Goal: Transaction & Acquisition: Subscribe to service/newsletter

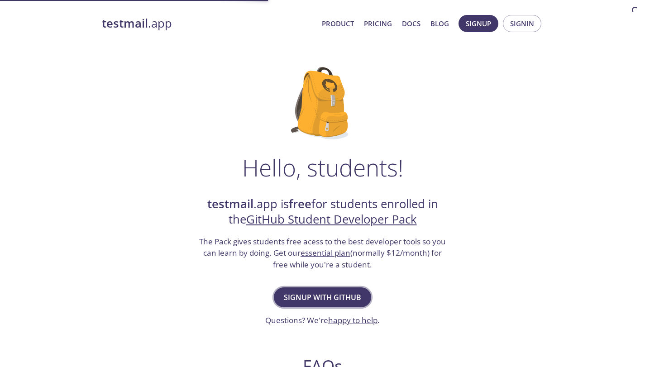
click at [348, 304] on button "Signup with GitHub" at bounding box center [322, 297] width 97 height 20
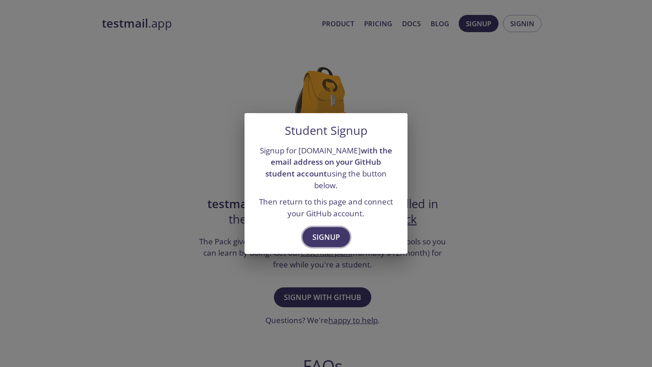
click at [331, 235] on span "Signup" at bounding box center [326, 237] width 28 height 13
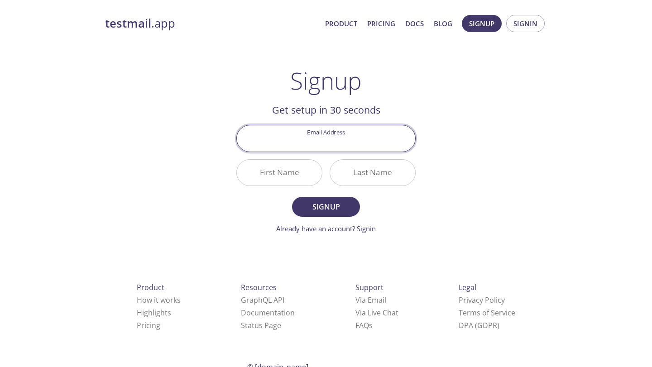
click at [346, 143] on input "Email Address" at bounding box center [326, 138] width 178 height 26
click at [467, 200] on div "testmail .app Product Pricing Docs Blog Signup Signin Signup Get setup in 30 se…" at bounding box center [325, 216] width 463 height 415
click at [356, 140] on input "Email Address" at bounding box center [326, 138] width 178 height 26
type input "[EMAIL_ADDRESS][DOMAIN_NAME]"
click at [286, 174] on input "First Name" at bounding box center [279, 173] width 85 height 26
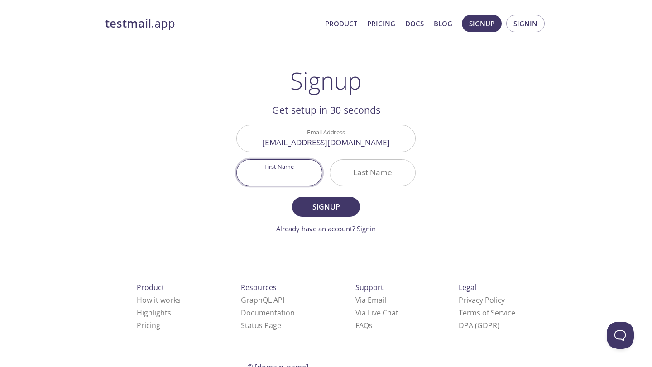
click at [384, 176] on input "Last Name" at bounding box center [372, 173] width 85 height 26
click at [286, 173] on input "First Name" at bounding box center [279, 173] width 85 height 26
type input "[PERSON_NAME]"
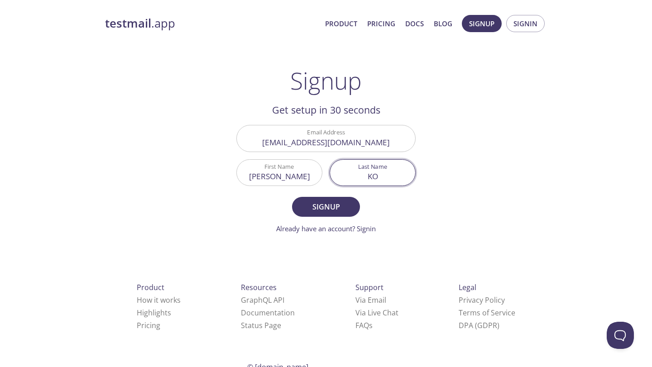
type input "KO"
click at [313, 196] on form "Email Address sefyp2025@gmail.com First Name KENNY Last Name KO Signup Already …" at bounding box center [325, 179] width 179 height 109
click at [334, 207] on span "Signup" at bounding box center [326, 206] width 48 height 13
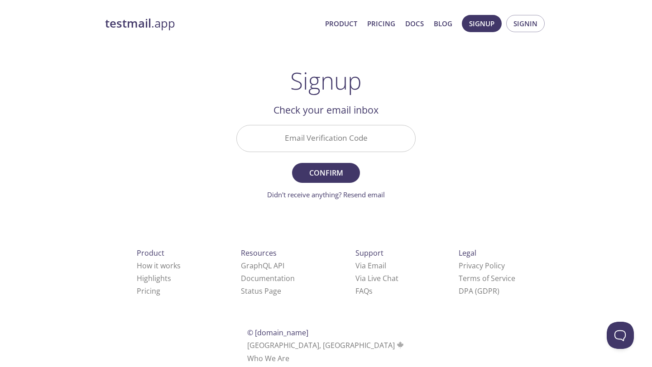
click at [333, 133] on input "Email Verification Code" at bounding box center [326, 138] width 178 height 26
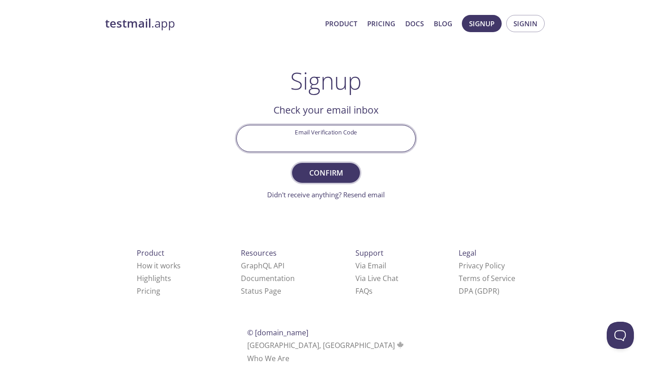
paste input "1FTJGP6"
type input "1FTJGP6"
click at [333, 171] on span "Confirm" at bounding box center [326, 173] width 48 height 13
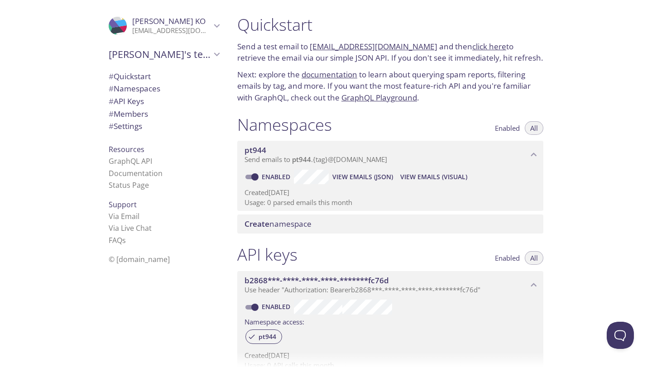
click at [254, 179] on input "Enabled" at bounding box center [254, 176] width 33 height 11
checkbox input "false"
click at [378, 179] on span "View Emails (JSON)" at bounding box center [363, 176] width 61 height 11
